Goal: Navigation & Orientation: Find specific page/section

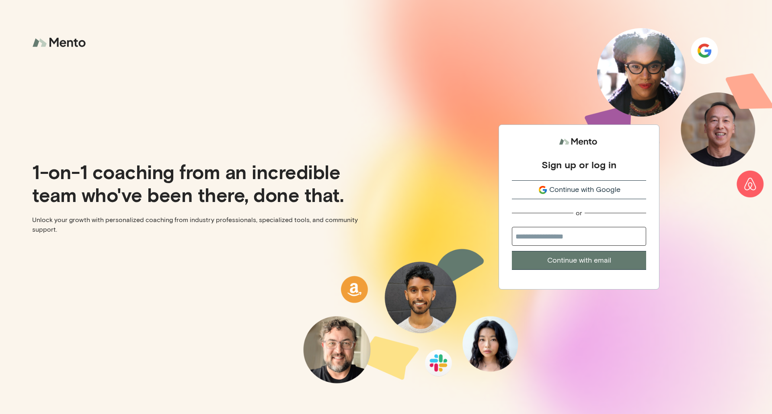
click at [566, 190] on span "Continue with Google" at bounding box center [584, 189] width 71 height 11
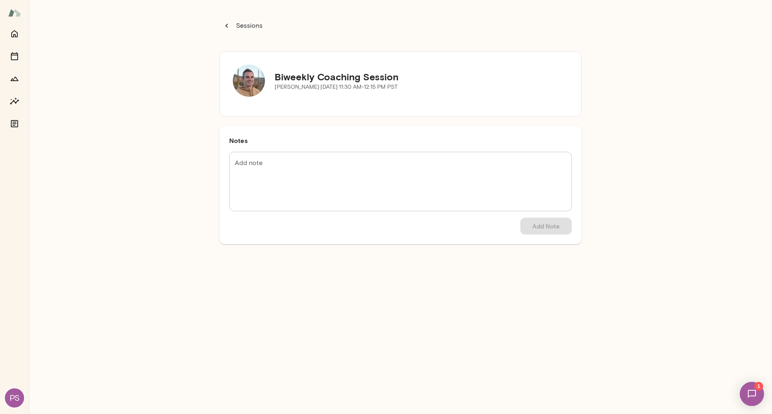
click at [643, 160] on div "Sessions Biweekly Coaching Session [PERSON_NAME][DATE] · 11:30 AM-12:15 PM PST …" at bounding box center [400, 207] width 743 height 414
click at [240, 27] on p "Sessions" at bounding box center [248, 26] width 28 height 10
